Goal: Task Accomplishment & Management: Manage account settings

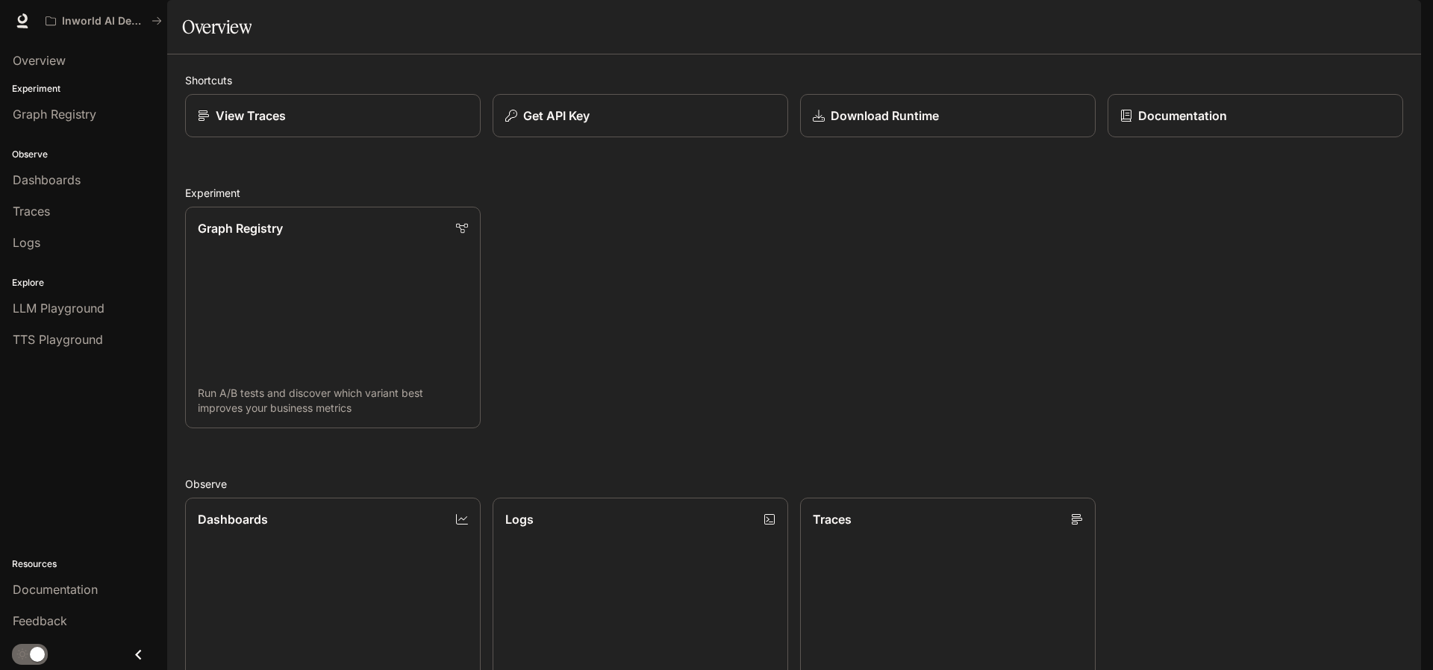
click at [1397, 22] on icon "button" at bounding box center [1400, 21] width 12 height 12
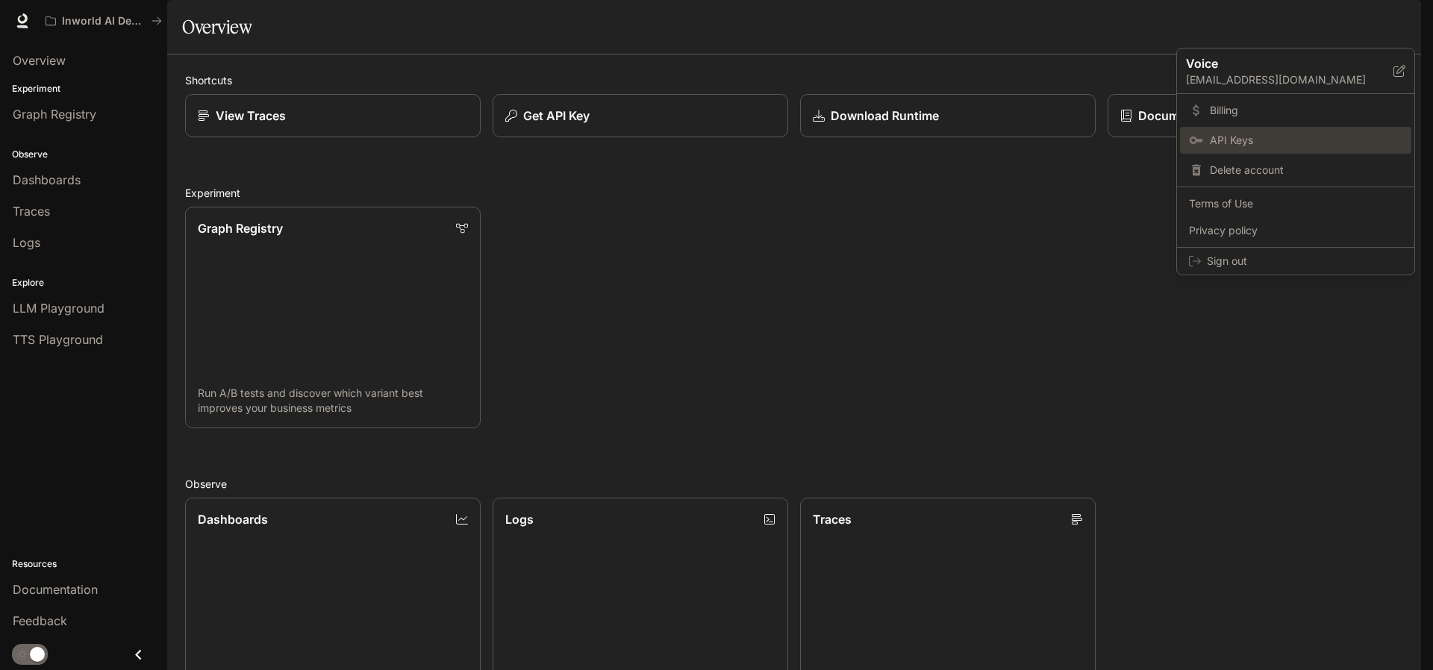
click at [1207, 154] on link "API Keys" at bounding box center [1295, 140] width 231 height 27
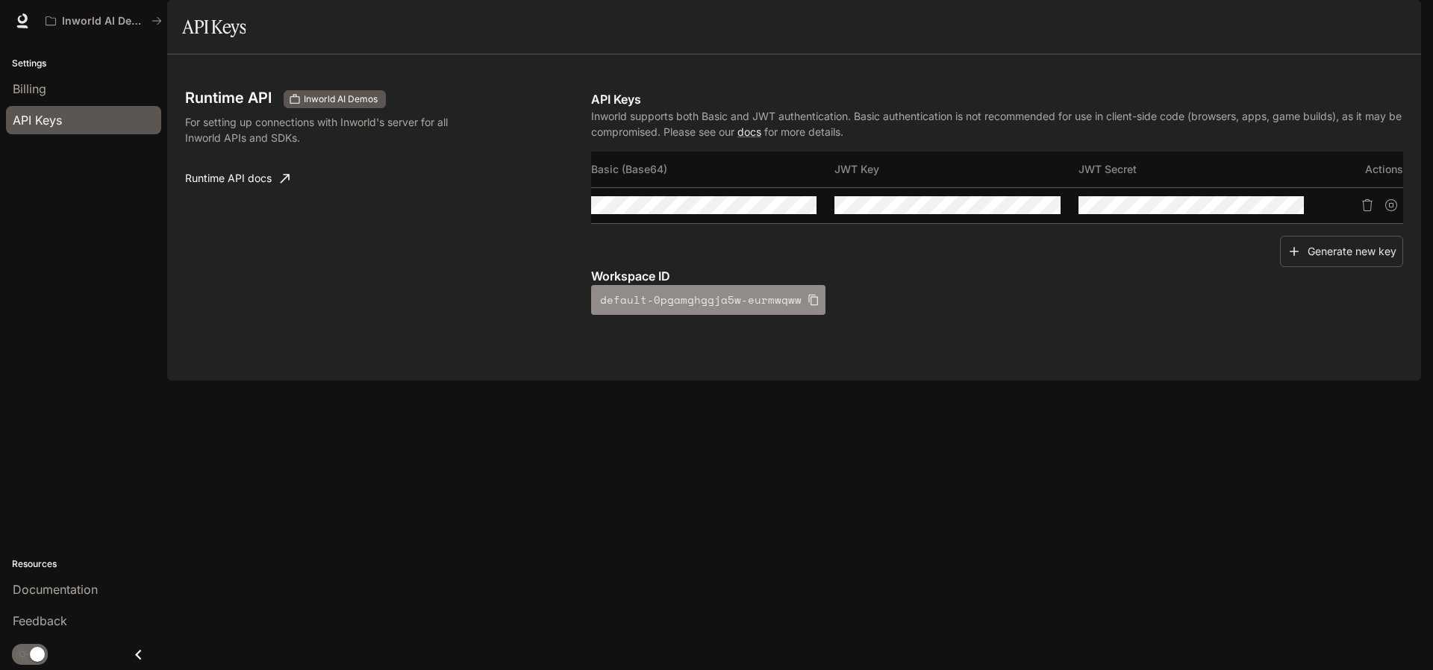
click at [808, 306] on icon "button" at bounding box center [814, 300] width 12 height 12
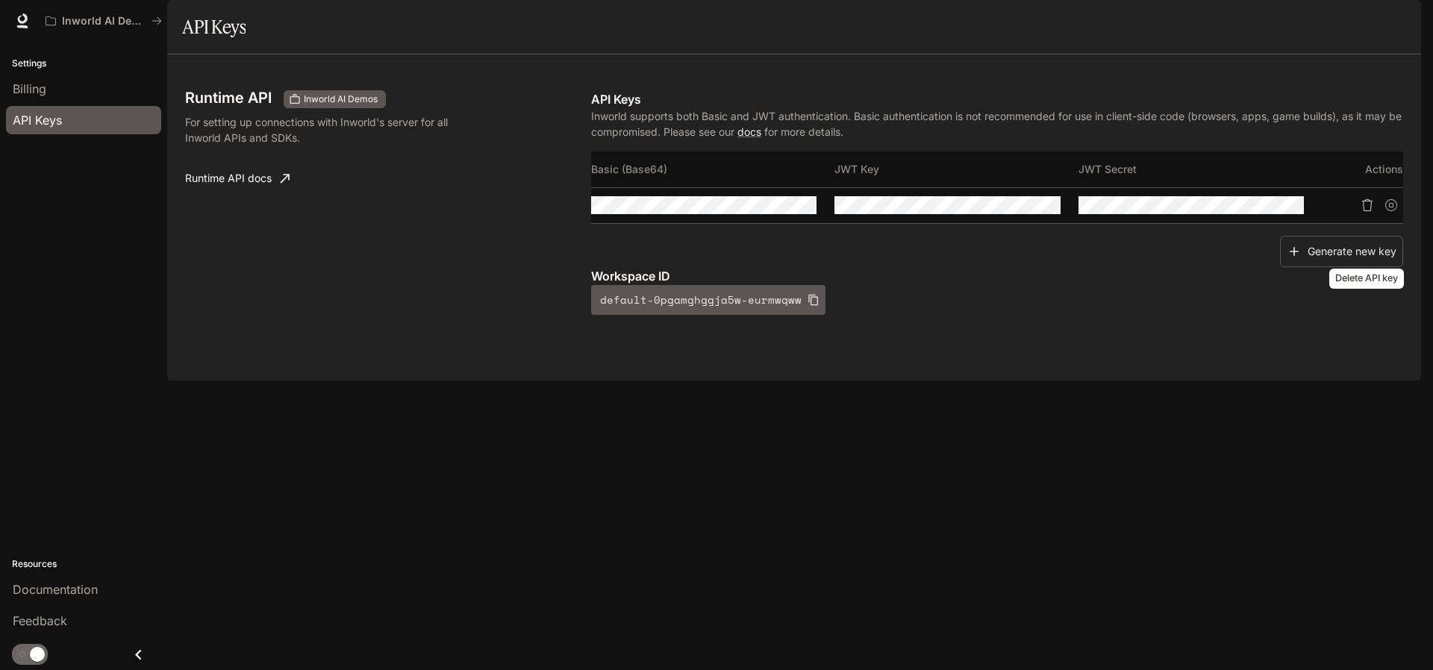
click at [1365, 211] on icon "Delete API key" at bounding box center [1367, 205] width 12 height 12
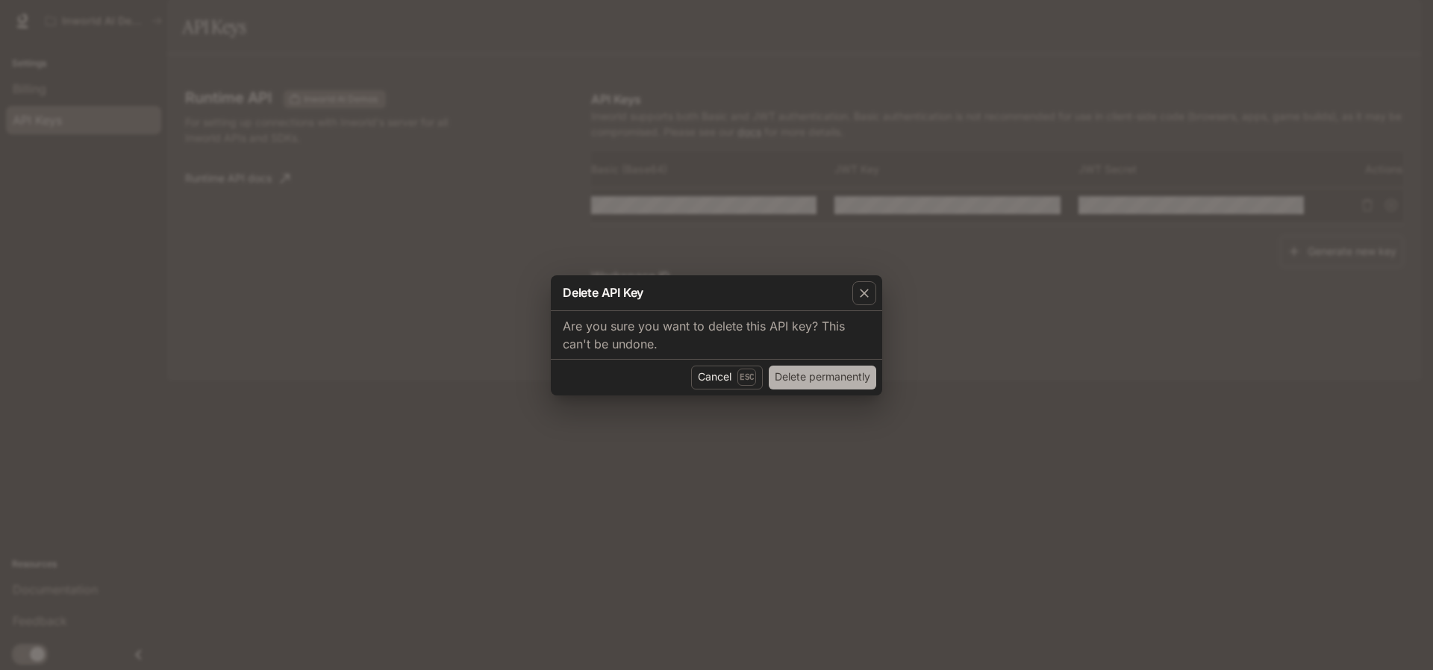
click at [798, 381] on button "Delete permanently" at bounding box center [822, 378] width 107 height 24
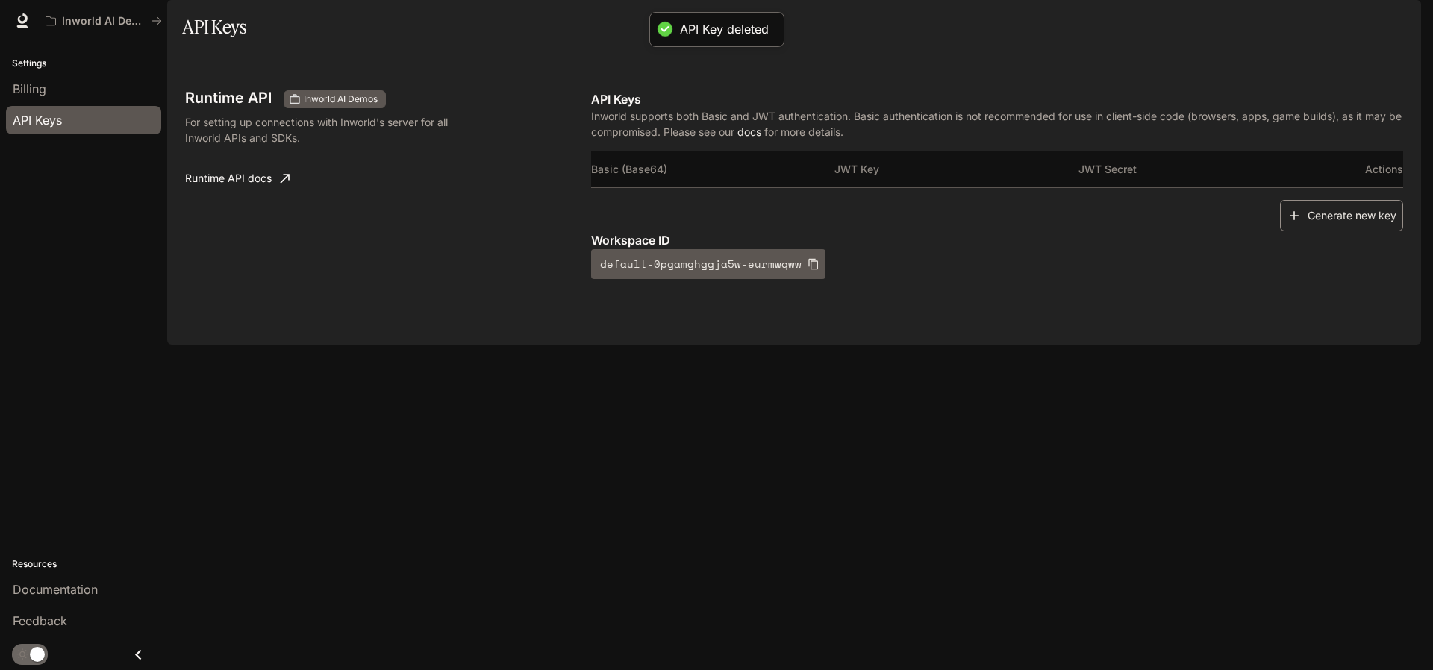
click at [1373, 232] on button "Generate new key" at bounding box center [1341, 216] width 123 height 32
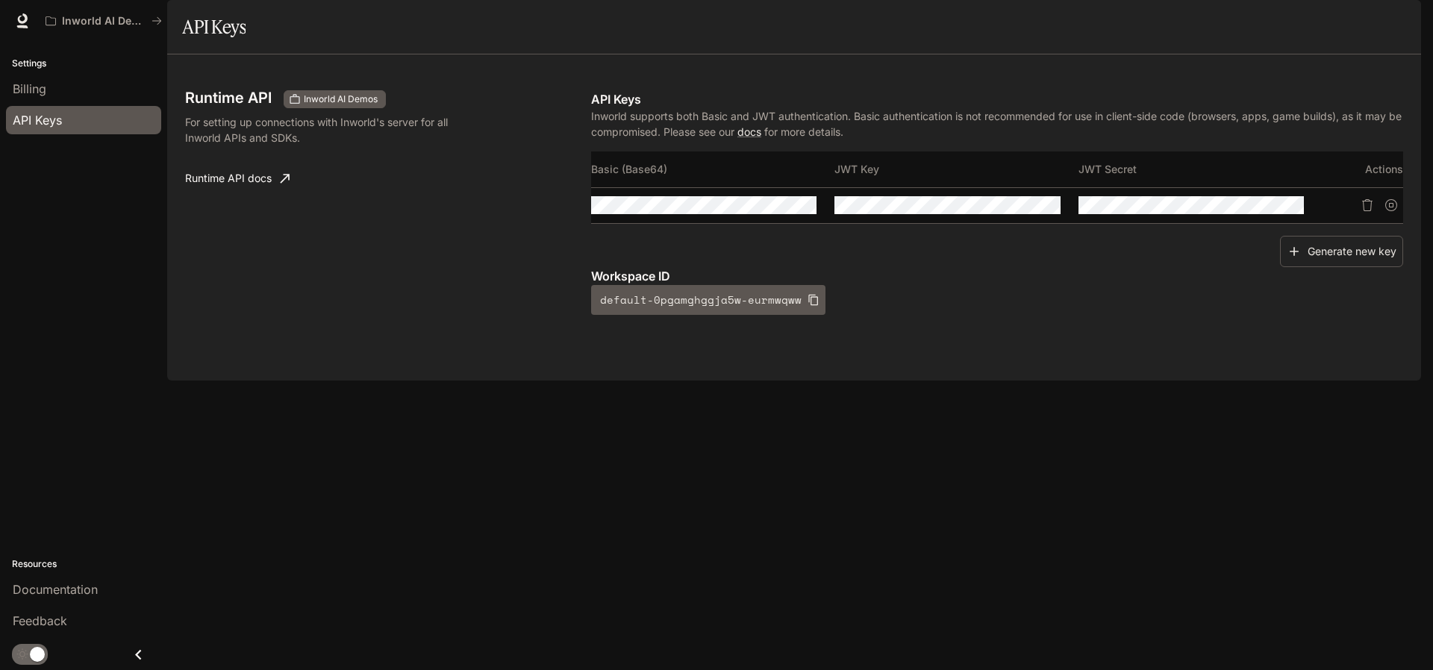
drag, startPoint x: 801, startPoint y: 341, endPoint x: 664, endPoint y: 396, distance: 147.7
click at [808, 306] on icon "button" at bounding box center [813, 300] width 10 height 11
drag, startPoint x: 802, startPoint y: 247, endPoint x: 811, endPoint y: 247, distance: 8.2
click at [802, 211] on icon "Copy Basic (Base64)" at bounding box center [804, 205] width 12 height 12
click at [1049, 211] on icon "Copy Key" at bounding box center [1048, 205] width 12 height 12
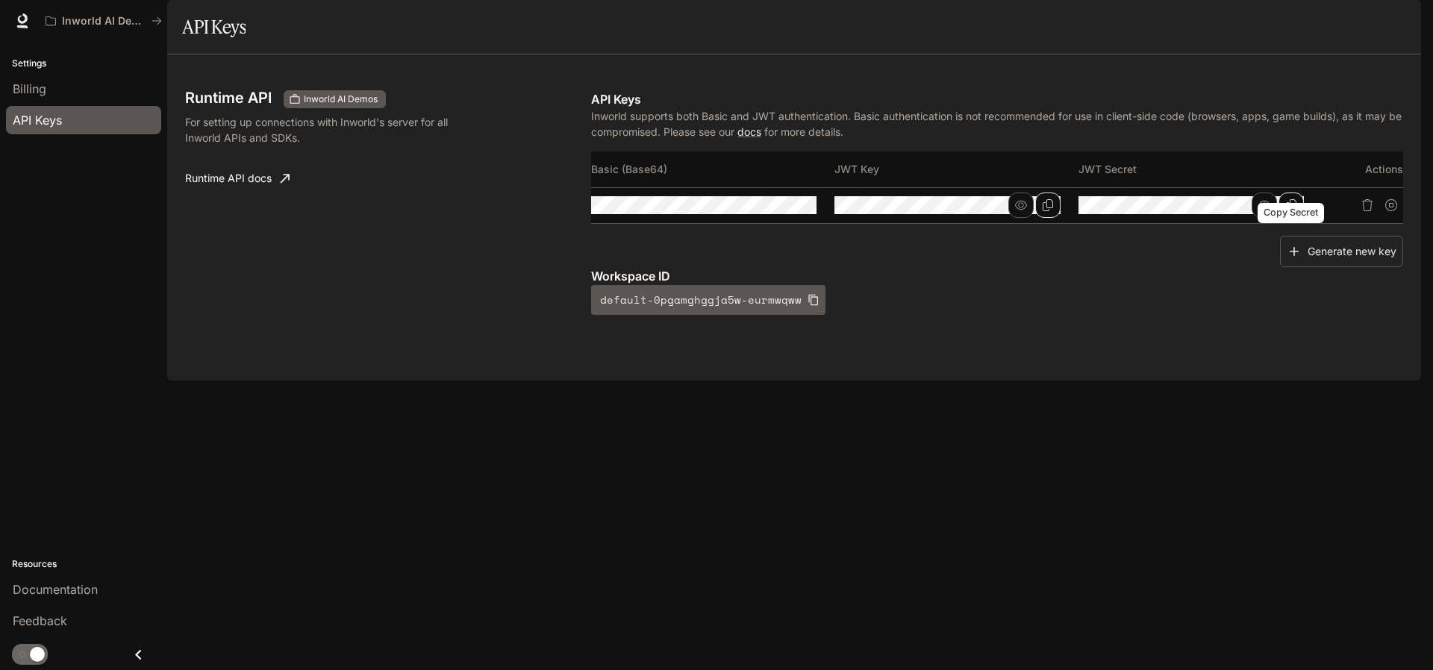
click at [1289, 211] on icon "Copy Secret" at bounding box center [1291, 205] width 10 height 12
